Goal: Find specific page/section: Find specific page/section

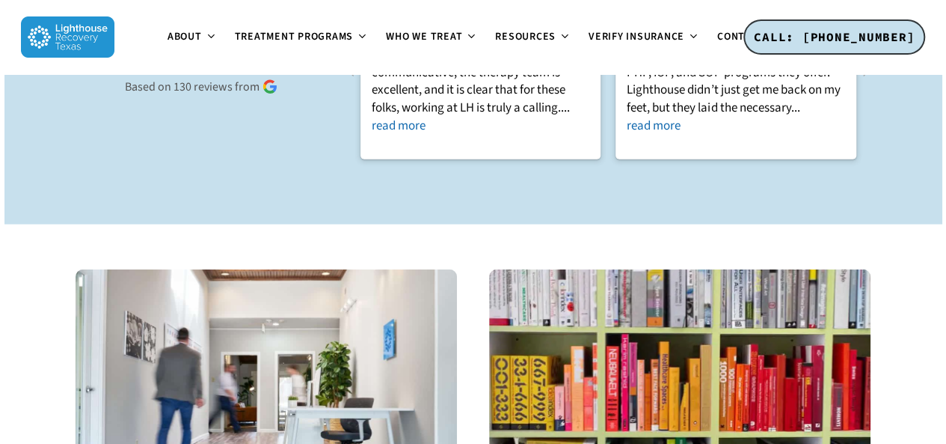
scroll to position [1825, 0]
